Goal: Transaction & Acquisition: Purchase product/service

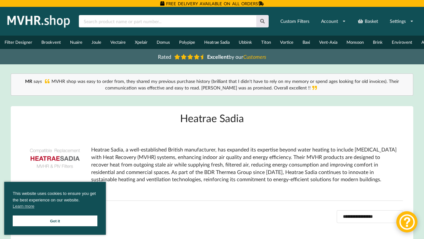
click at [71, 218] on link "Got it" at bounding box center [55, 220] width 85 height 11
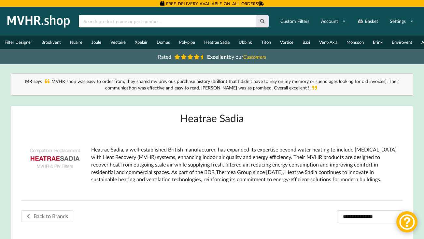
click at [177, 157] on p "Heatrae Sadia, a well-established British manufacturer, has expanded its expert…" at bounding box center [244, 164] width 307 height 37
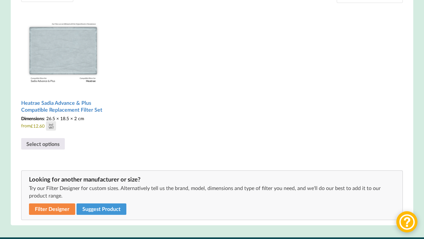
scroll to position [226, 0]
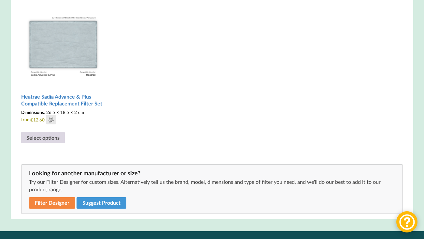
click at [45, 143] on link "Select options" at bounding box center [43, 138] width 44 height 12
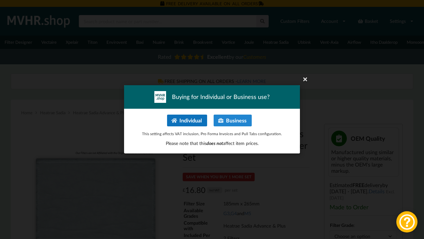
click at [184, 123] on button "Individual" at bounding box center [187, 120] width 40 height 12
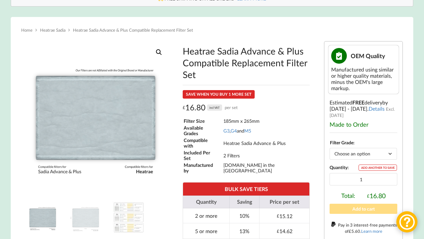
scroll to position [113, 0]
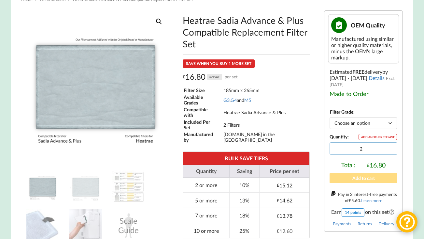
type input "2"
click at [390, 152] on input "2" at bounding box center [364, 148] width 68 height 12
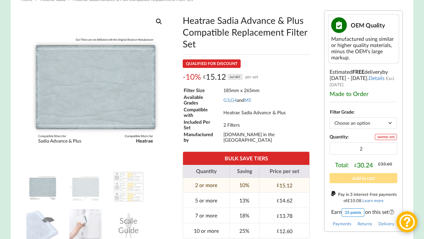
click at [283, 93] on td "185mm x 265mm" at bounding box center [266, 90] width 86 height 6
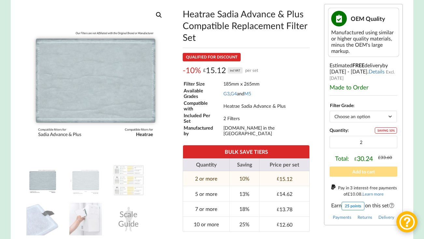
scroll to position [120, 0]
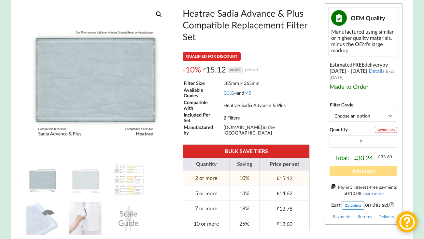
click at [337, 120] on select "Choose an option G3 G4 M5" at bounding box center [363, 115] width 67 height 11
click at [296, 97] on div "Filter Size 185mm x 265mm Available Grades G3 , G4 and M5 Compatible with Heatr…" at bounding box center [246, 107] width 127 height 57
click at [342, 119] on select "Choose an option G3 G4 M5" at bounding box center [363, 115] width 67 height 11
select select "M5"
click at [330, 114] on select "Choose an option G3 G4 M5" at bounding box center [363, 115] width 67 height 11
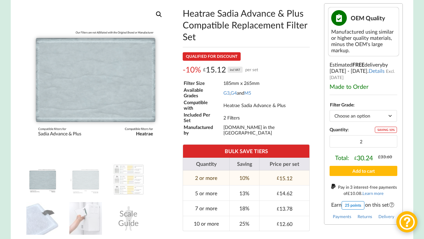
click at [306, 101] on div "Filter Size 185mm x 265mm Available Grades G3 , G4 and M5 Compatible with Heatr…" at bounding box center [246, 107] width 127 height 57
click at [357, 176] on button "Add to cart" at bounding box center [364, 171] width 68 height 10
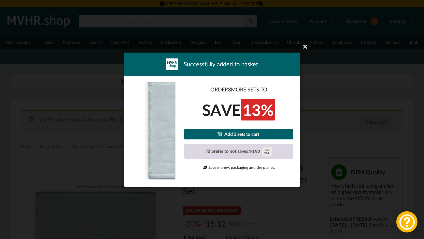
click at [244, 152] on button "I'd prefer to not save £ 10.92 incl VAT" at bounding box center [238, 150] width 109 height 15
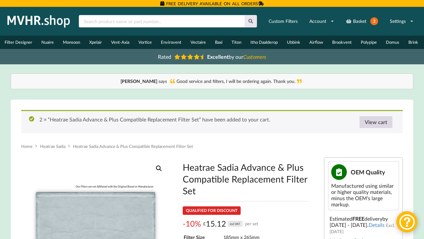
click at [369, 123] on link "View cart" at bounding box center [376, 122] width 33 height 12
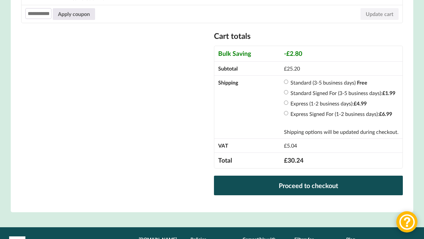
scroll to position [216, 0]
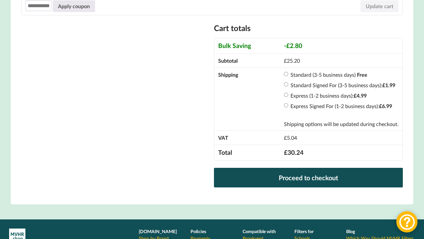
click at [306, 77] on label "Standard (3-5 business days)" at bounding box center [323, 74] width 65 height 6
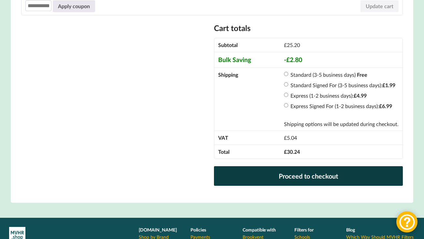
click at [280, 182] on link "Proceed to checkout" at bounding box center [308, 176] width 189 height 20
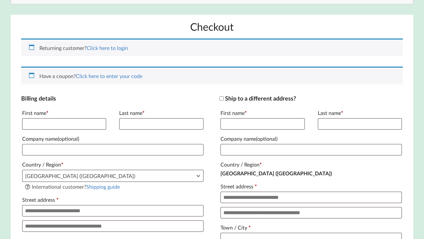
scroll to position [129, 0]
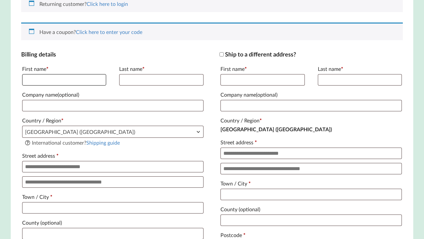
click at [66, 82] on input "First name *" at bounding box center [64, 79] width 84 height 11
type input "****"
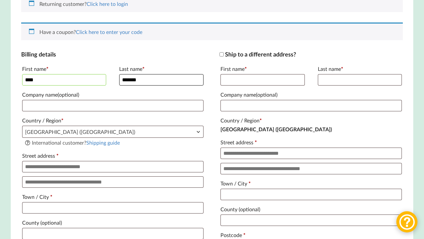
type input "*******"
type input "*"
type input "**********"
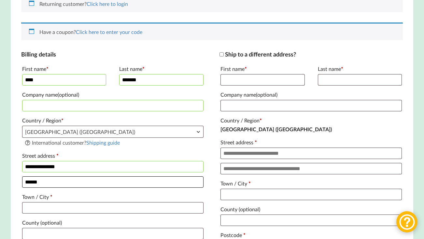
type input "******"
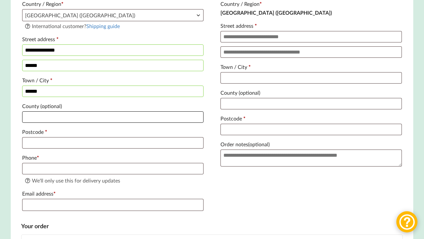
scroll to position [282, 0]
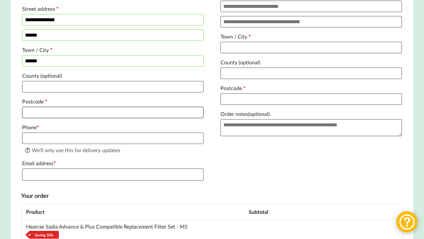
click at [46, 115] on input "Postcode *" at bounding box center [112, 112] width 181 height 11
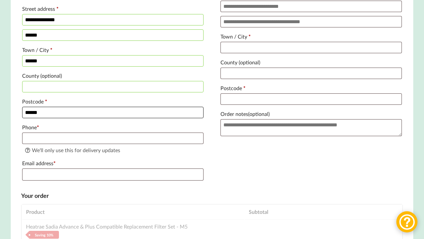
type input "******"
click at [55, 144] on input "Phone *" at bounding box center [112, 137] width 181 height 11
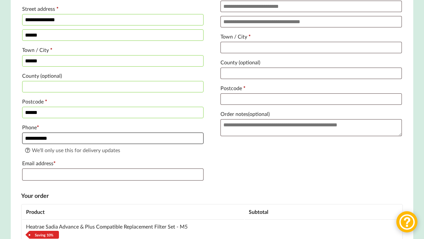
type input "**********"
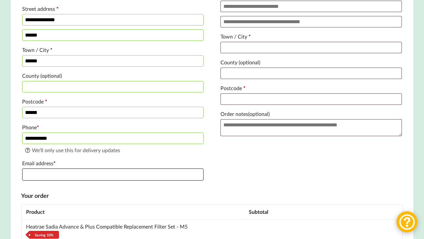
click at [95, 179] on input "Email address *" at bounding box center [112, 174] width 181 height 12
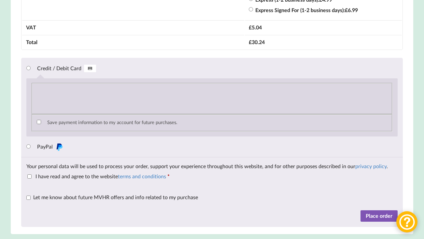
scroll to position [628, 0]
type input "leon.whitham@gmail.com"
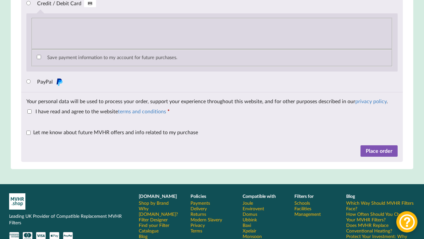
scroll to position [719, 0]
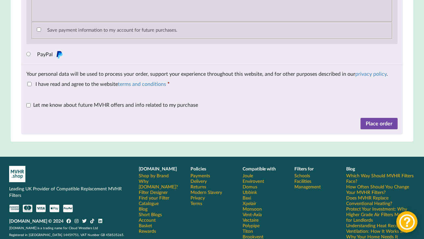
click at [375, 129] on button "Place order" at bounding box center [379, 124] width 37 height 12
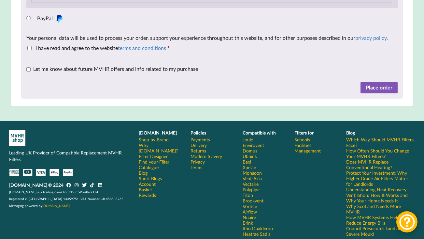
scroll to position [834, 0]
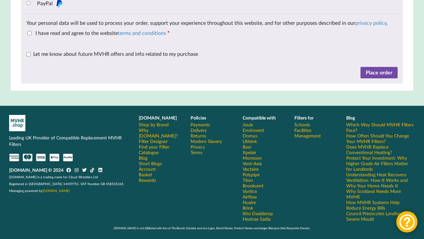
click at [383, 70] on button "Place order" at bounding box center [379, 73] width 37 height 12
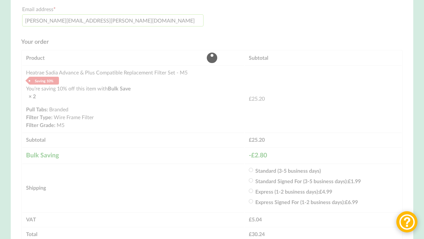
scroll to position [487, 0]
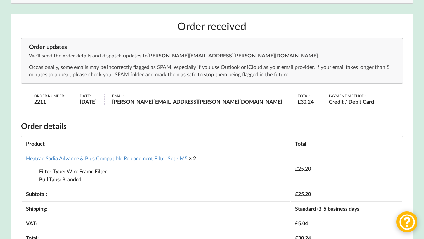
scroll to position [107, 0]
